Goal: Transaction & Acquisition: Purchase product/service

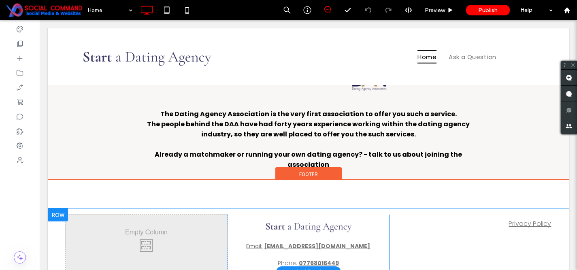
scroll to position [947, 0]
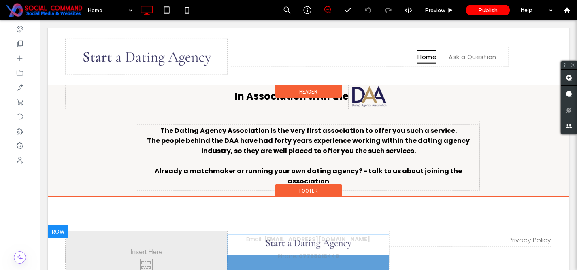
drag, startPoint x: 373, startPoint y: 218, endPoint x: 360, endPoint y: 217, distance: 13.4
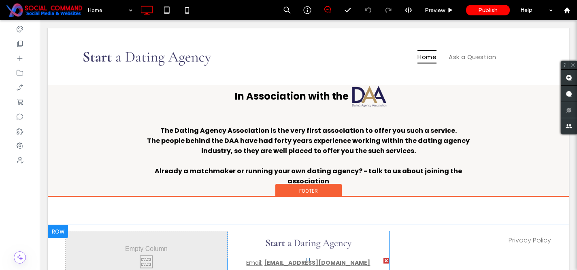
click at [362, 259] on strong "[EMAIL_ADDRESS][DOMAIN_NAME]" at bounding box center [317, 263] width 106 height 8
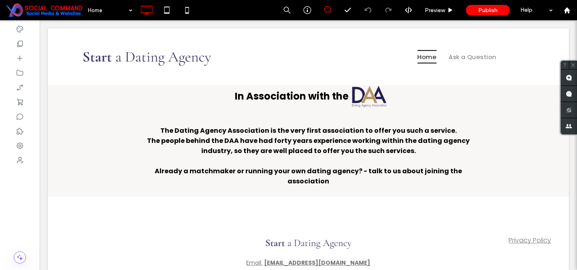
click at [360, 259] on strong "[EMAIL_ADDRESS][DOMAIN_NAME]" at bounding box center [317, 263] width 106 height 8
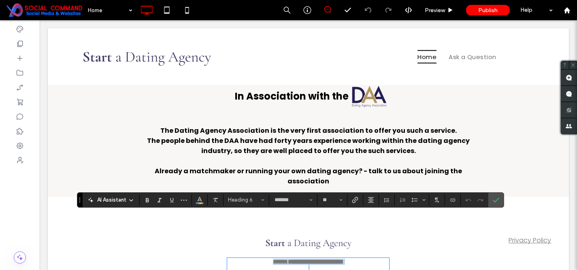
click at [367, 259] on h6 "**********" at bounding box center [308, 262] width 162 height 6
drag, startPoint x: 365, startPoint y: 220, endPoint x: 290, endPoint y: 219, distance: 75.7
click at [290, 259] on h6 "**********" at bounding box center [308, 262] width 162 height 6
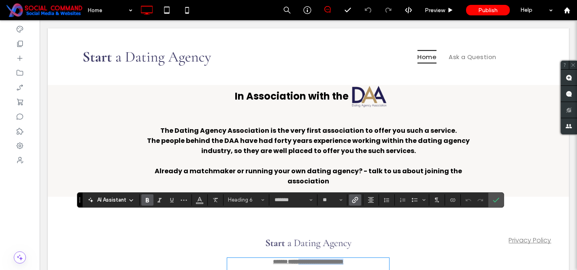
copy strong "**********"
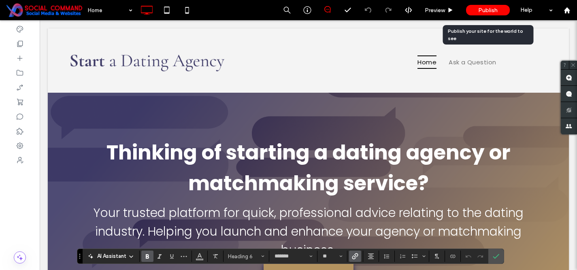
click at [487, 10] on span "Publish" at bounding box center [487, 10] width 19 height 7
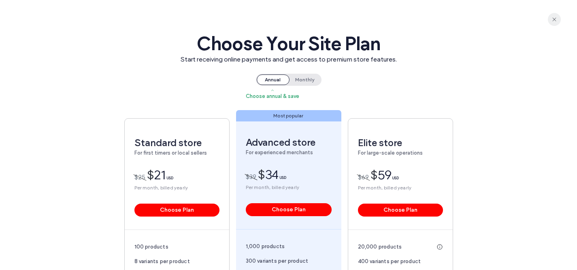
click at [556, 21] on use "button" at bounding box center [554, 19] width 4 height 4
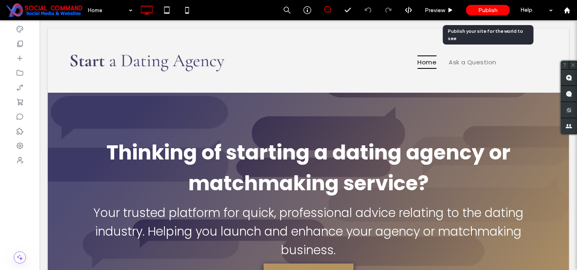
click at [493, 12] on span "Publish" at bounding box center [487, 10] width 19 height 7
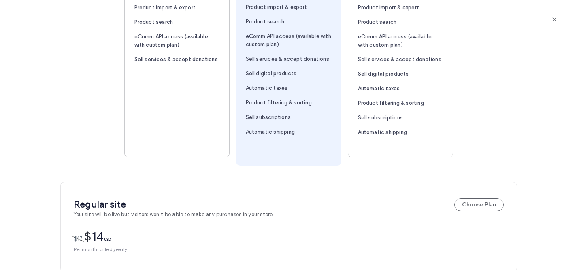
scroll to position [385, 0]
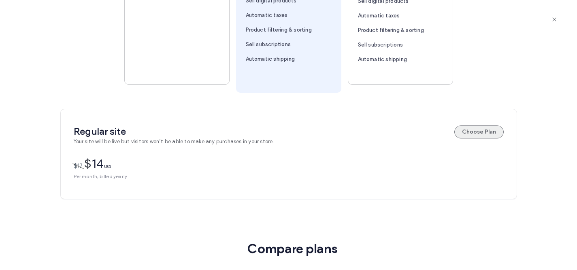
click at [478, 131] on button "Choose Plan" at bounding box center [478, 132] width 49 height 13
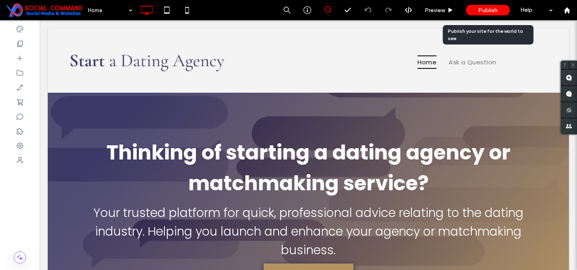
click at [486, 13] on span "Publish" at bounding box center [487, 10] width 19 height 7
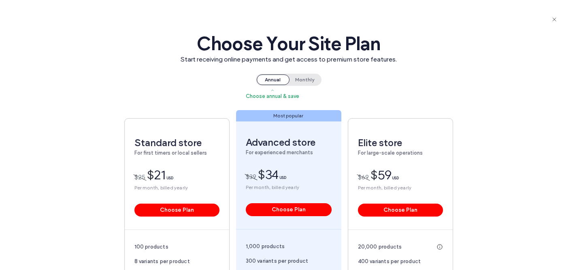
click at [297, 81] on span "Monthly" at bounding box center [305, 80] width 32 height 11
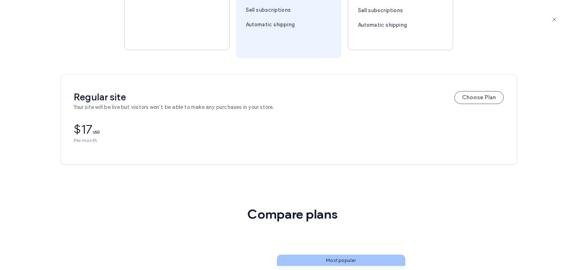
scroll to position [416, 0]
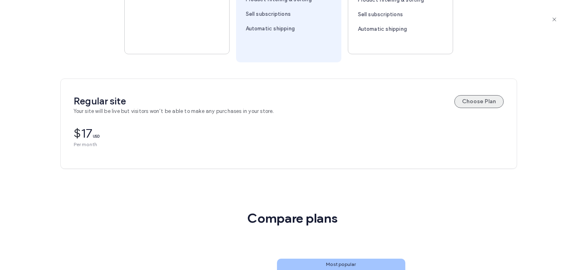
click at [474, 105] on button "Choose Plan" at bounding box center [478, 101] width 49 height 13
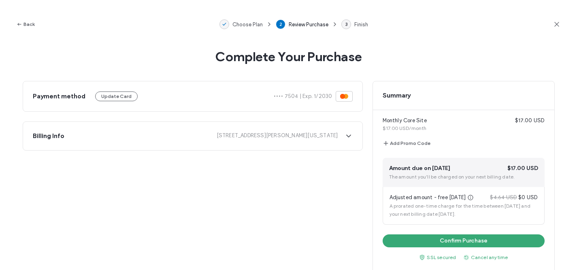
click at [475, 202] on div "Adjusted amount - free [DATE] $4.64 USD $0 USD A prorated one-time charge for t…" at bounding box center [464, 206] width 162 height 38
click at [467, 240] on button "Confirm Purchase" at bounding box center [464, 240] width 162 height 13
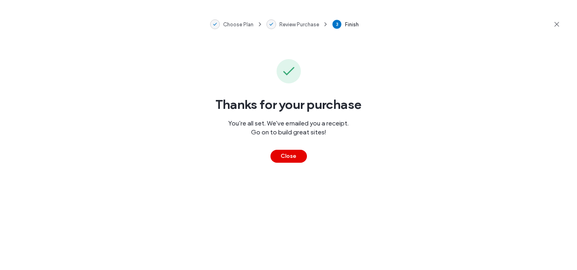
click at [291, 156] on button "Close" at bounding box center [289, 156] width 36 height 13
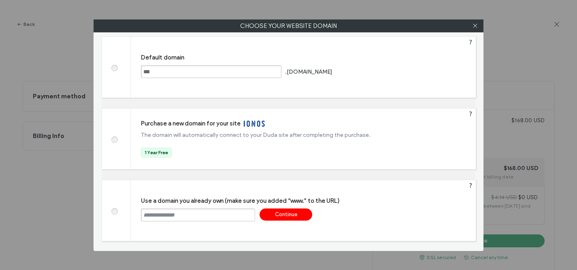
click at [194, 216] on input "text" at bounding box center [198, 215] width 114 height 13
paste input "**********"
type input "**********"
click at [292, 216] on div "Continue" at bounding box center [286, 215] width 53 height 12
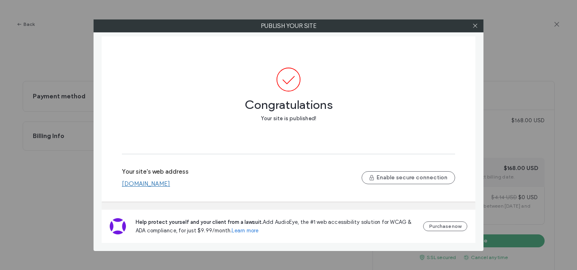
click at [170, 183] on link "[DOMAIN_NAME]" at bounding box center [146, 183] width 48 height 7
click at [475, 28] on icon at bounding box center [475, 26] width 6 height 6
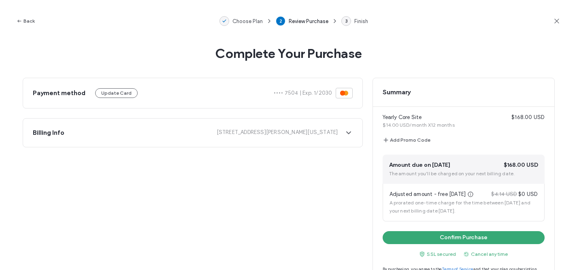
scroll to position [6, 0]
